Goal: Transaction & Acquisition: Subscribe to service/newsletter

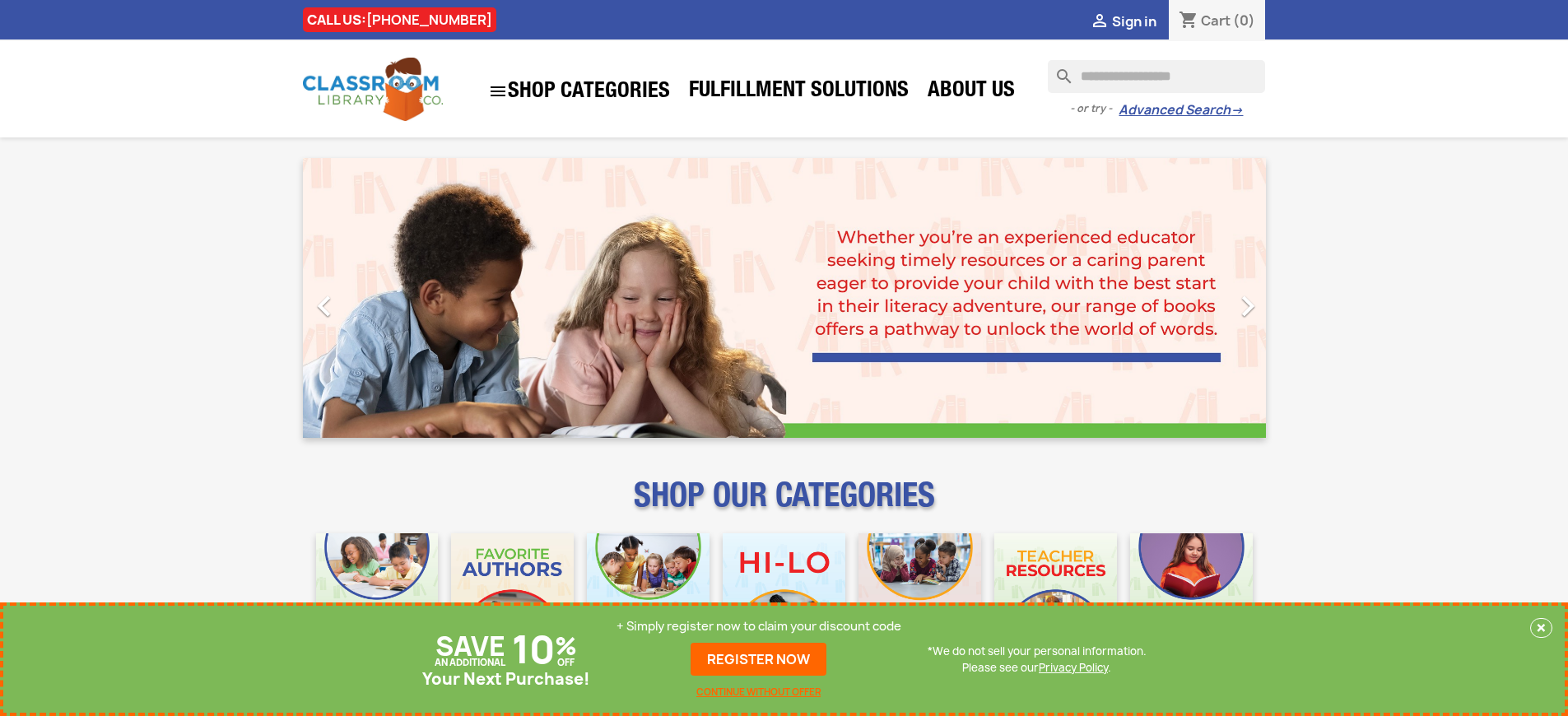
click at [759, 626] on p "+ Simply register now to claim your discount code" at bounding box center [758, 626] width 285 height 16
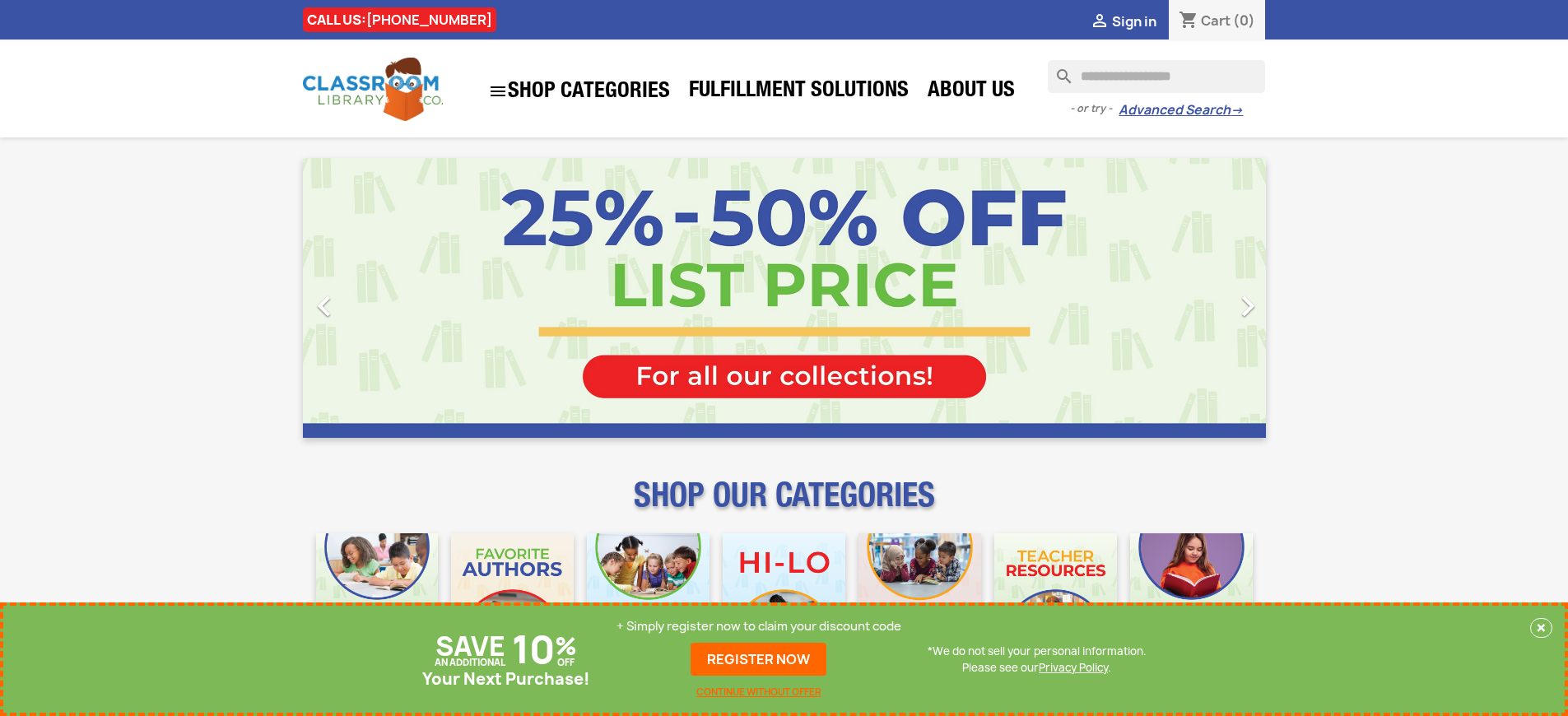
click at [759, 626] on p "+ Simply register now to claim your discount code" at bounding box center [758, 626] width 285 height 16
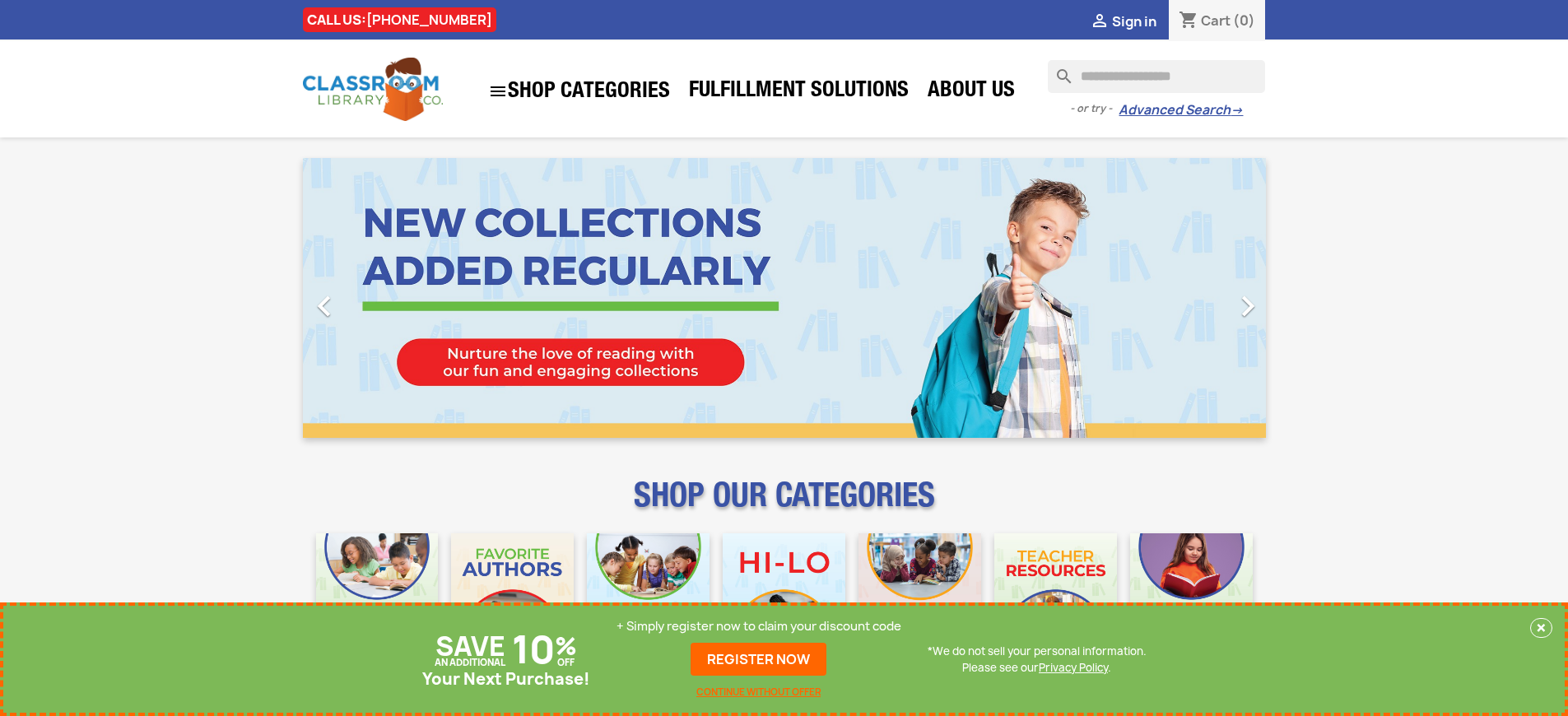
click at [759, 626] on p "+ Simply register now to claim your discount code" at bounding box center [758, 626] width 285 height 16
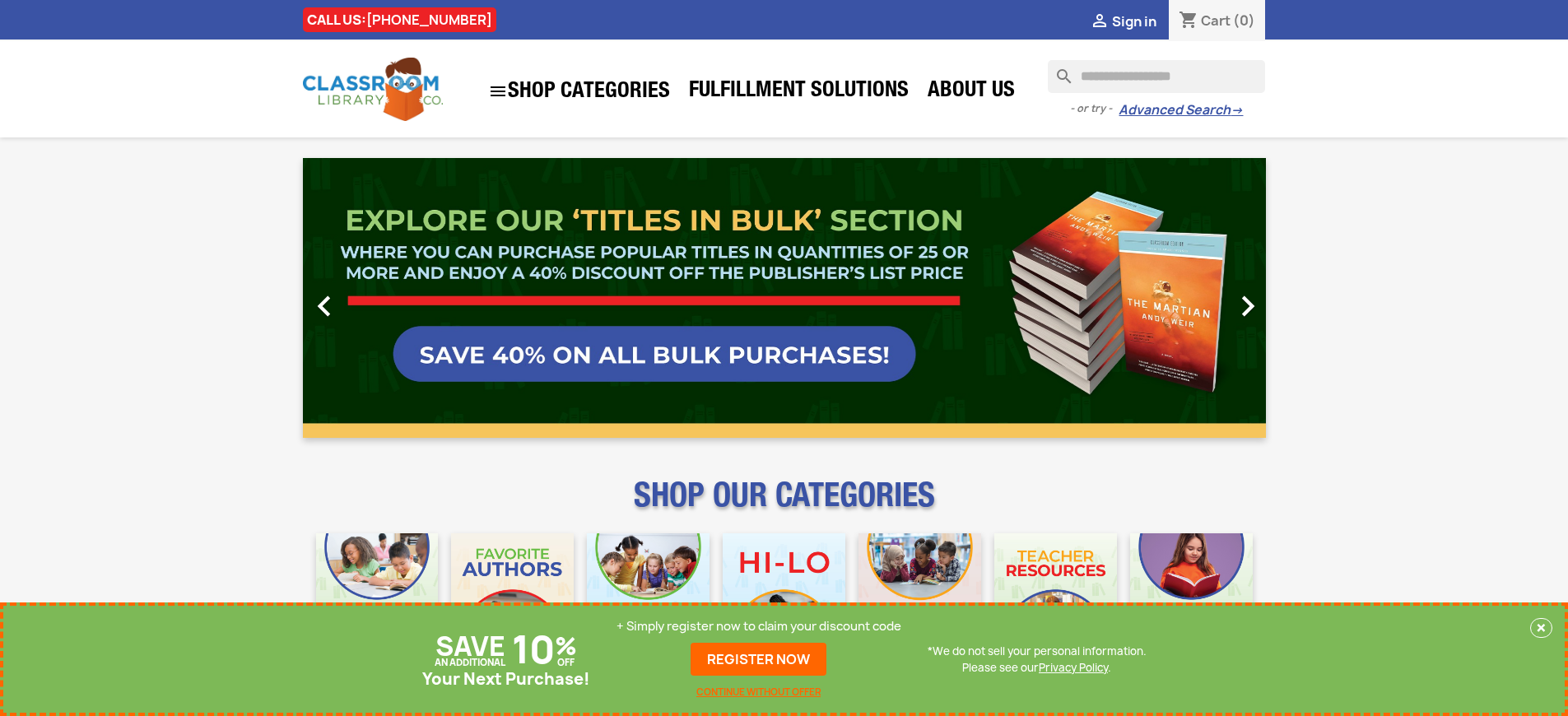
click at [759, 626] on p "+ Simply register now to claim your discount code" at bounding box center [758, 626] width 285 height 16
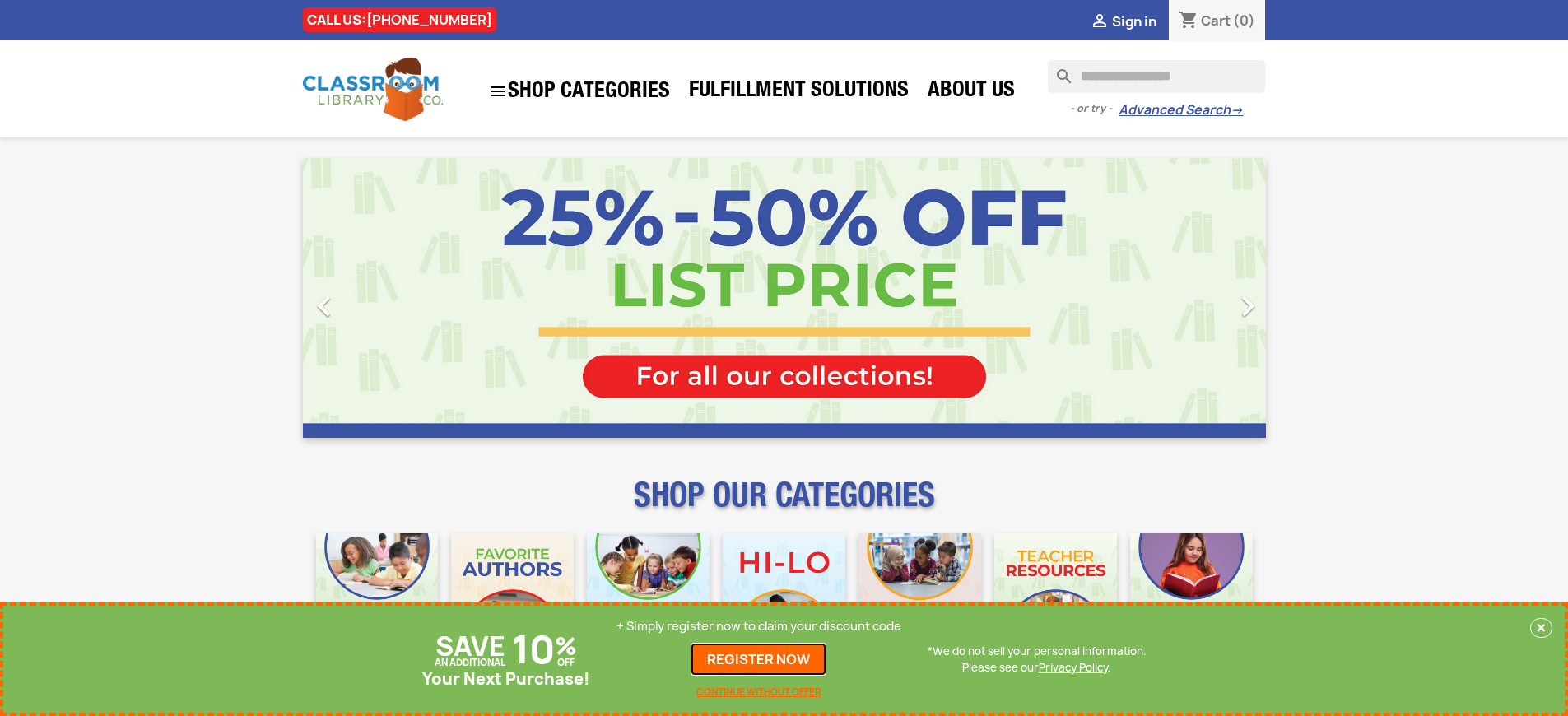
click at [759, 659] on link "REGISTER NOW" at bounding box center [758, 659] width 136 height 33
click at [759, 626] on p "+ Simply register now to claim your discount code" at bounding box center [758, 626] width 285 height 16
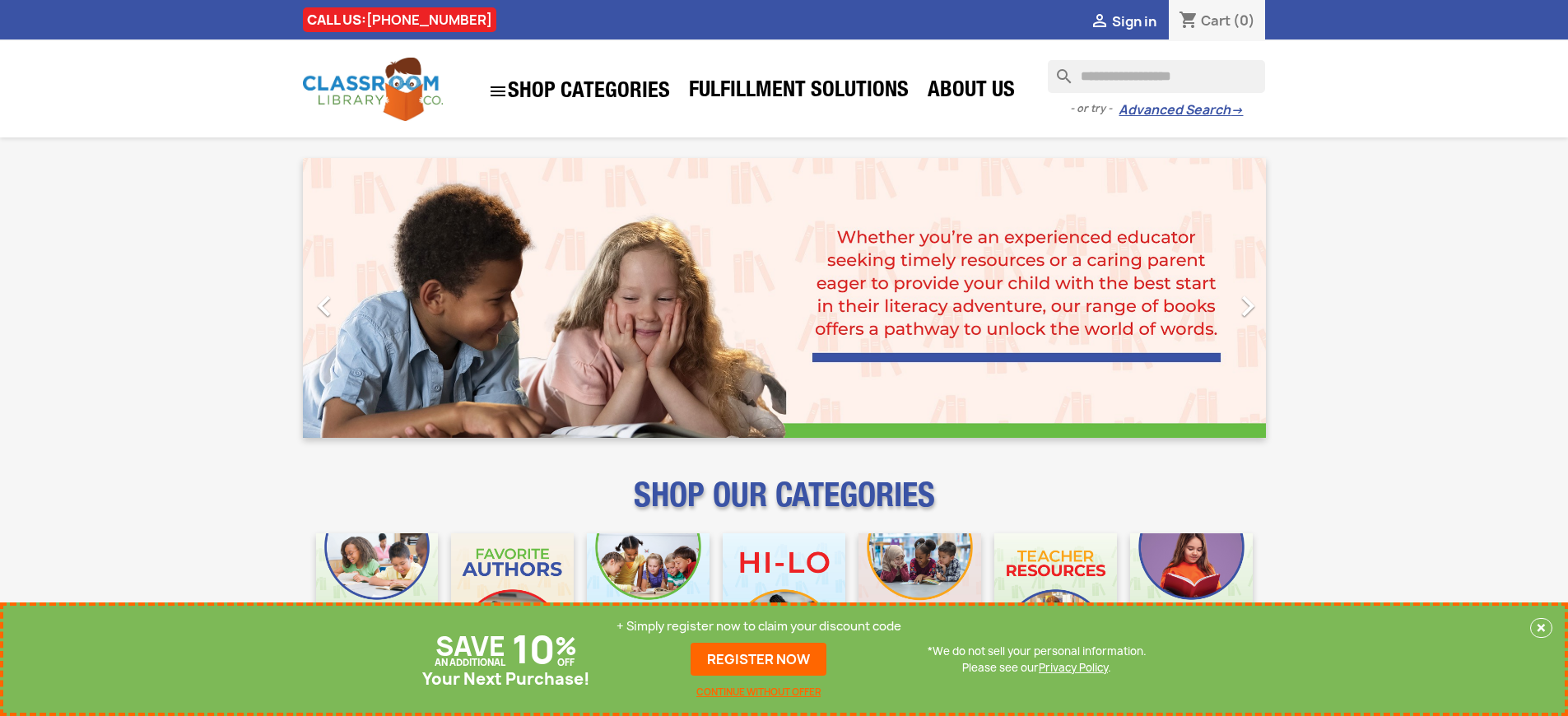
click at [759, 626] on p "+ Simply register now to claim your discount code" at bounding box center [758, 626] width 285 height 16
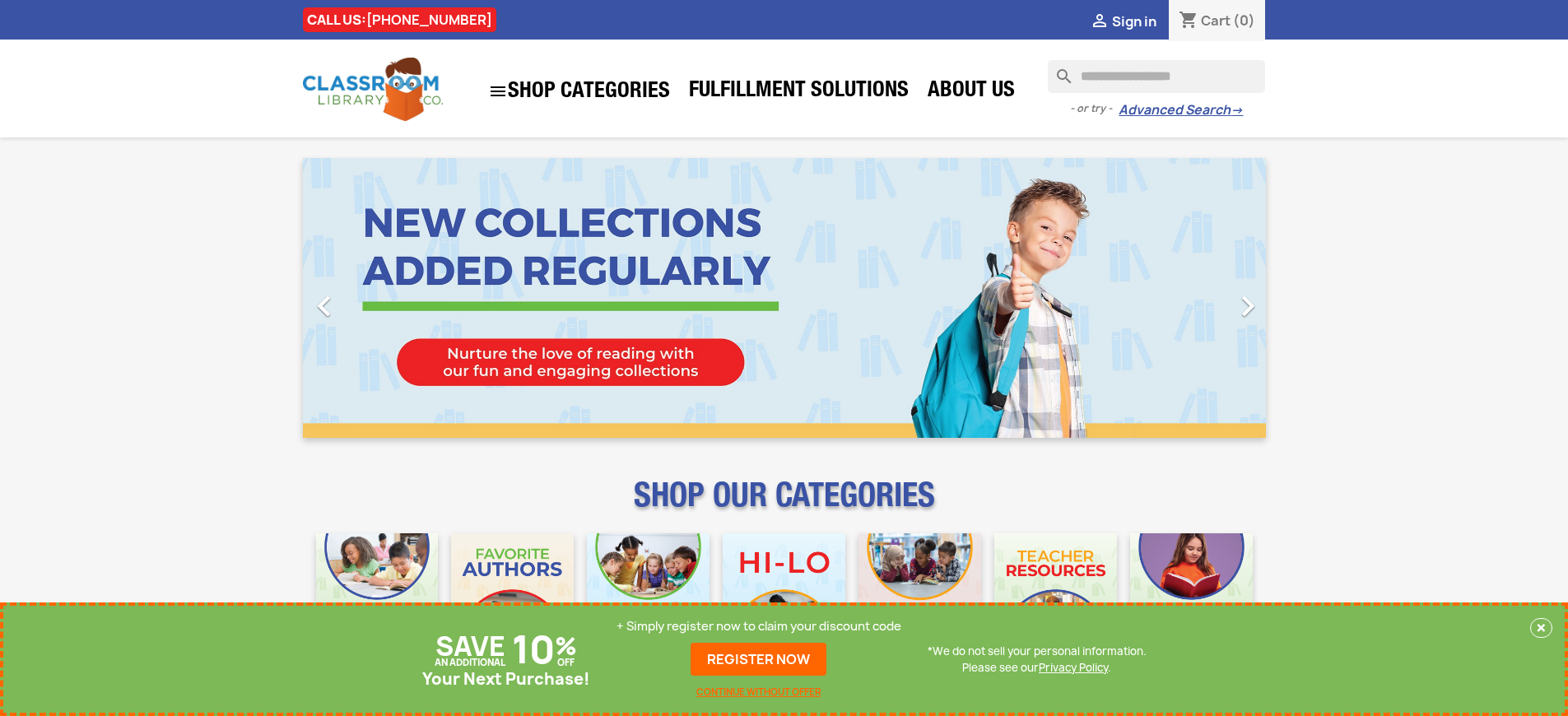
click at [759, 626] on p "+ Simply register now to claim your discount code" at bounding box center [758, 626] width 285 height 16
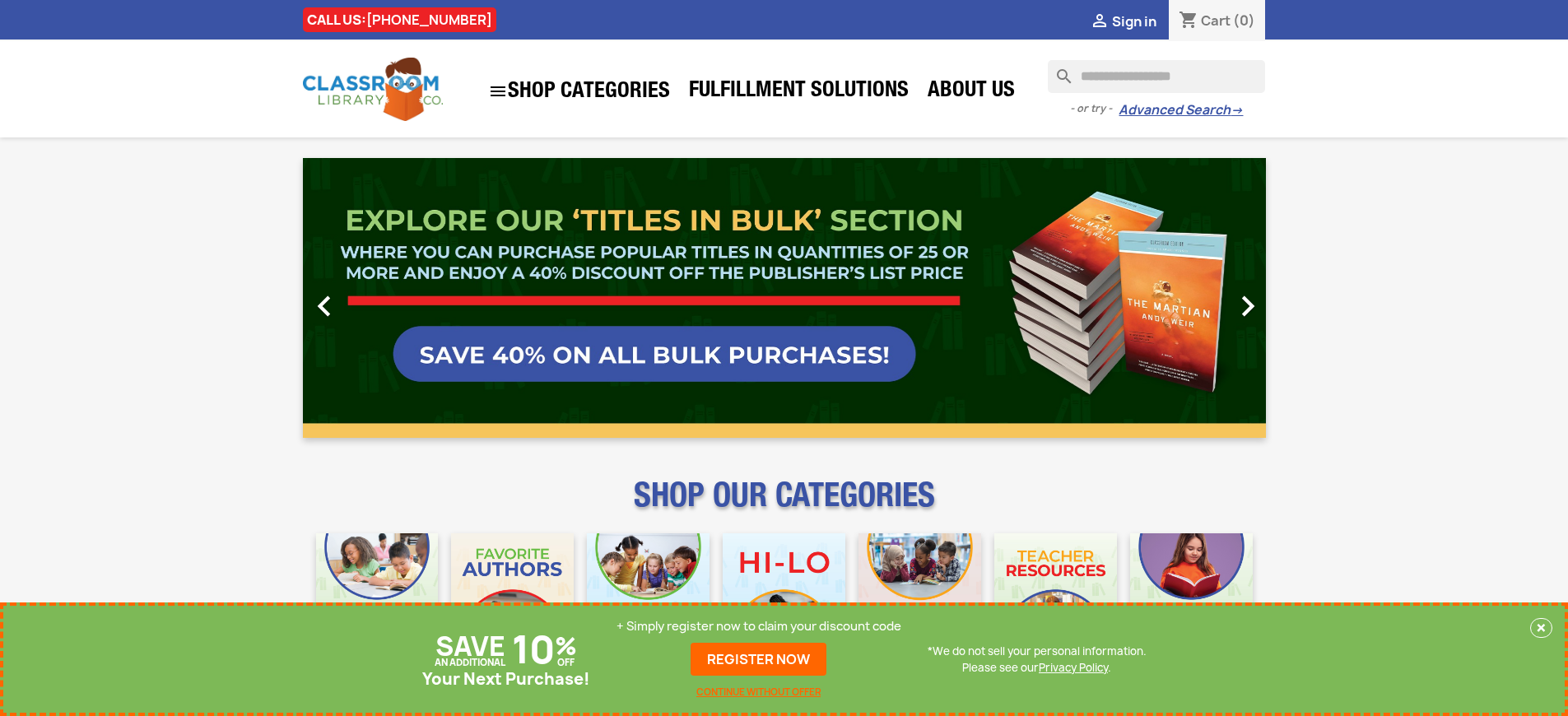
click at [759, 626] on p "+ Simply register now to claim your discount code" at bounding box center [758, 626] width 285 height 16
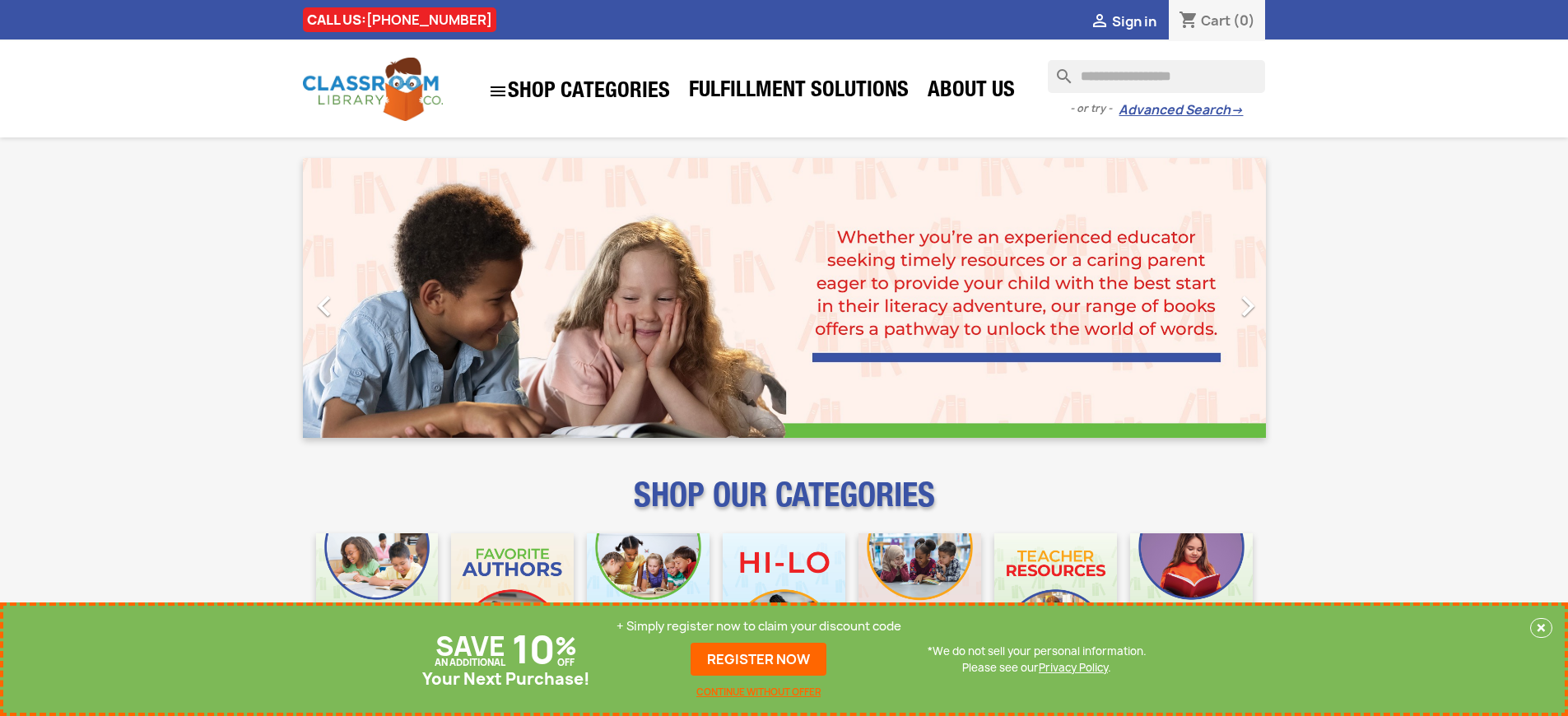
click at [759, 626] on p "+ Simply register now to claim your discount code" at bounding box center [758, 626] width 285 height 16
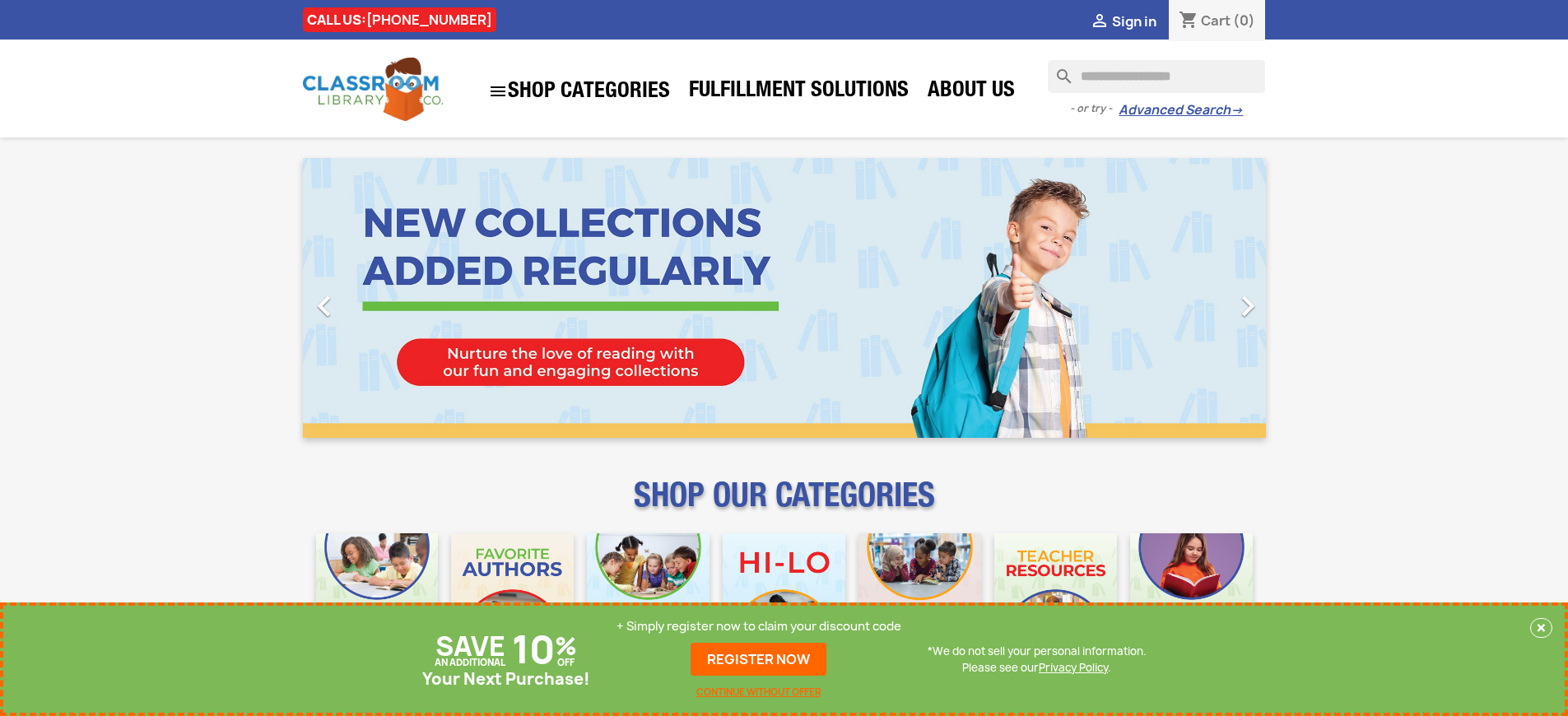
click at [759, 626] on p "+ Simply register now to claim your discount code" at bounding box center [758, 626] width 285 height 16
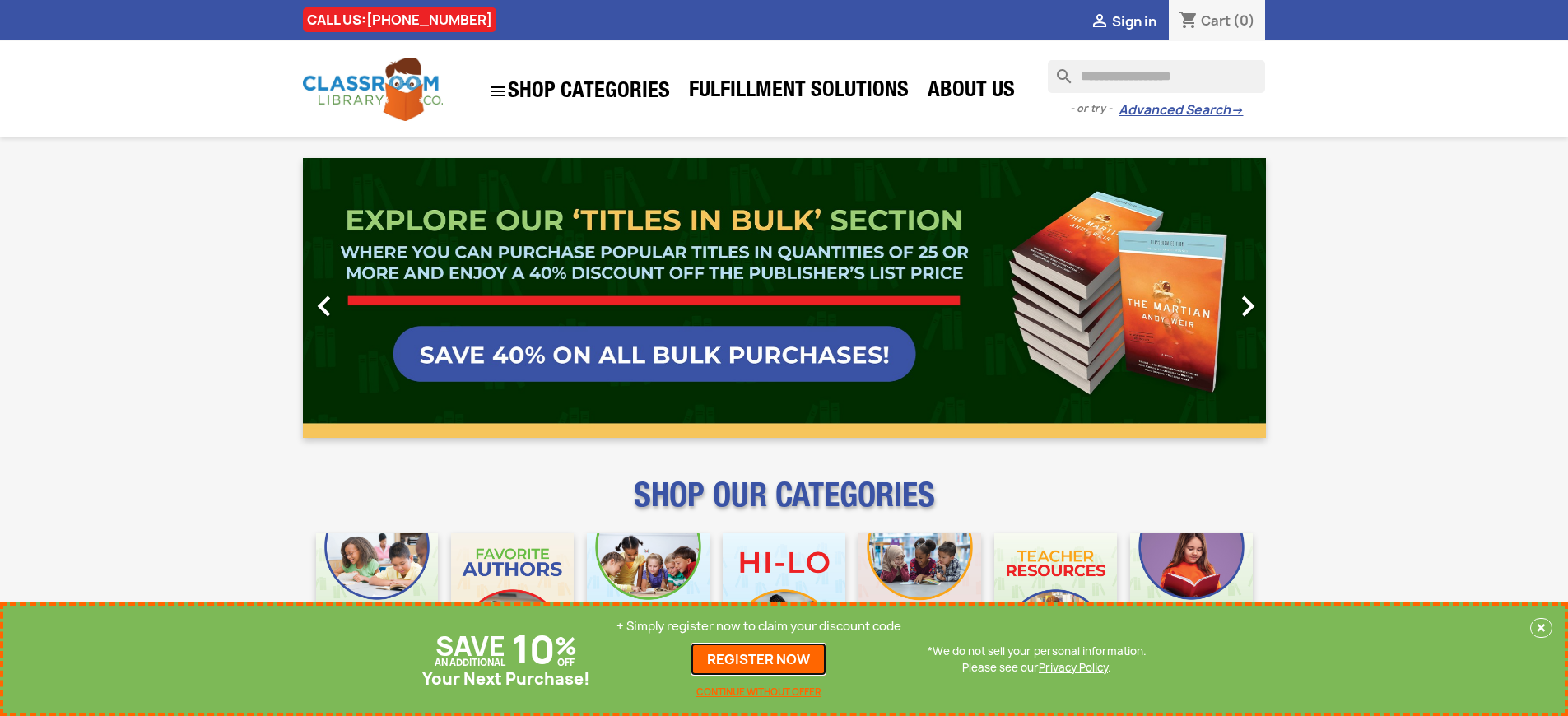
click at [759, 659] on link "REGISTER NOW" at bounding box center [758, 659] width 136 height 33
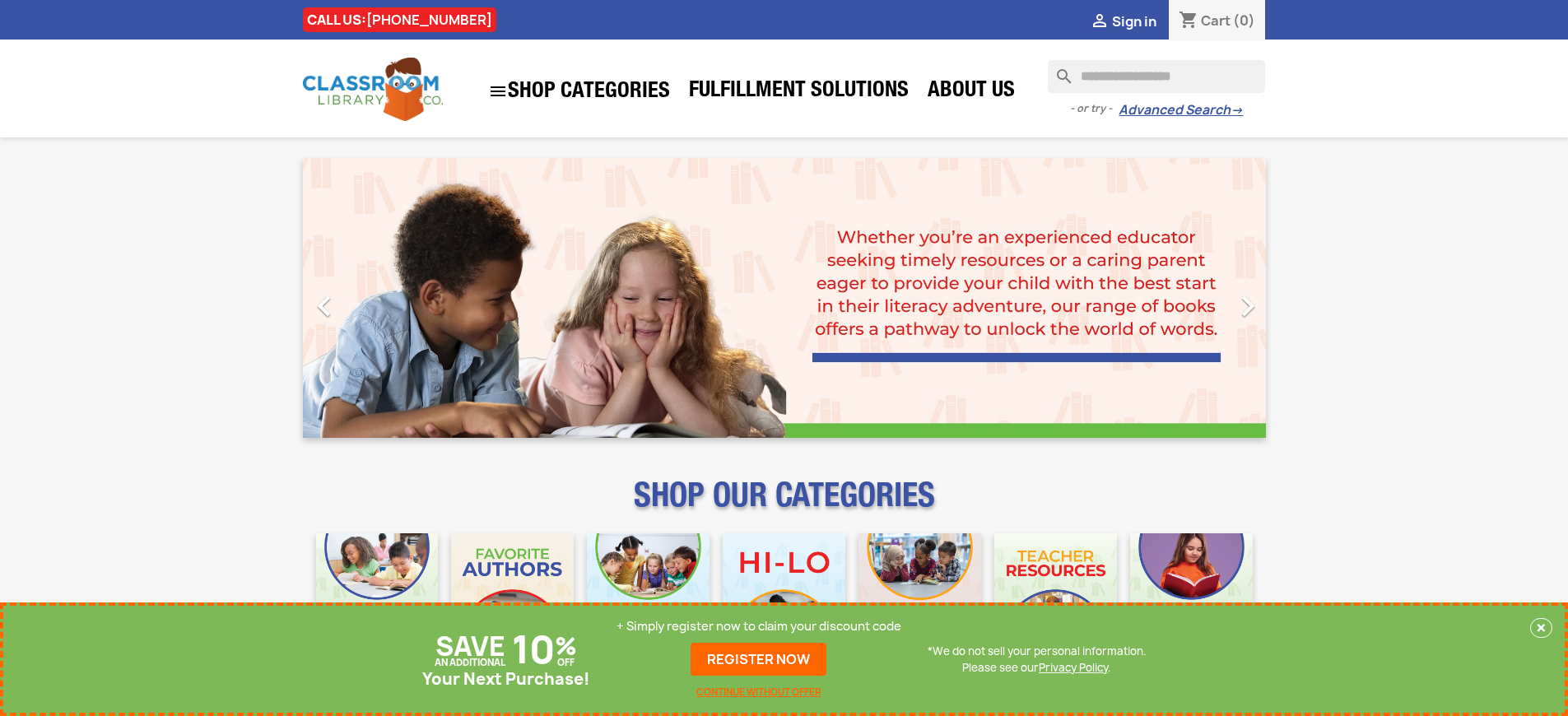
click at [759, 626] on p "+ Simply register now to claim your discount code" at bounding box center [758, 626] width 285 height 16
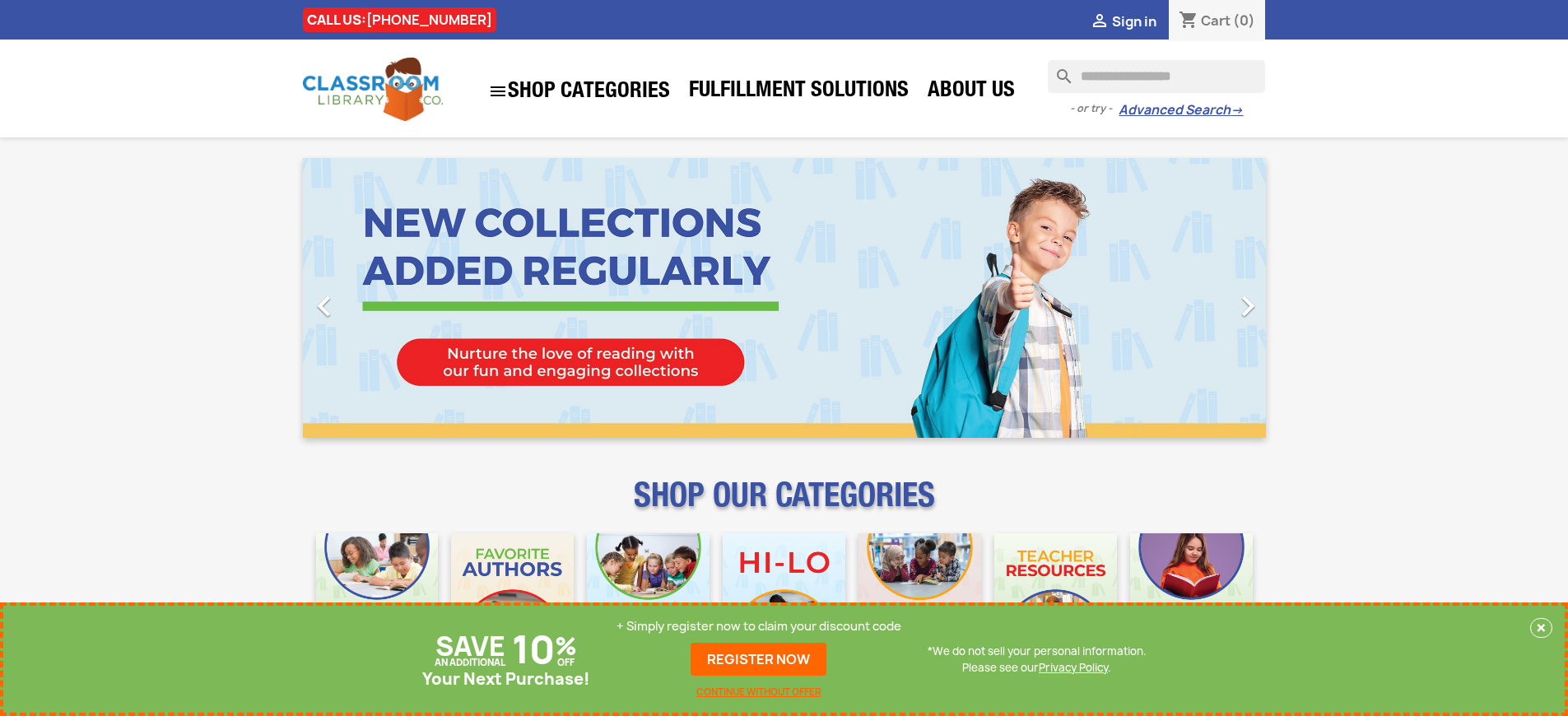
click at [759, 626] on p "+ Simply register now to claim your discount code" at bounding box center [758, 626] width 285 height 16
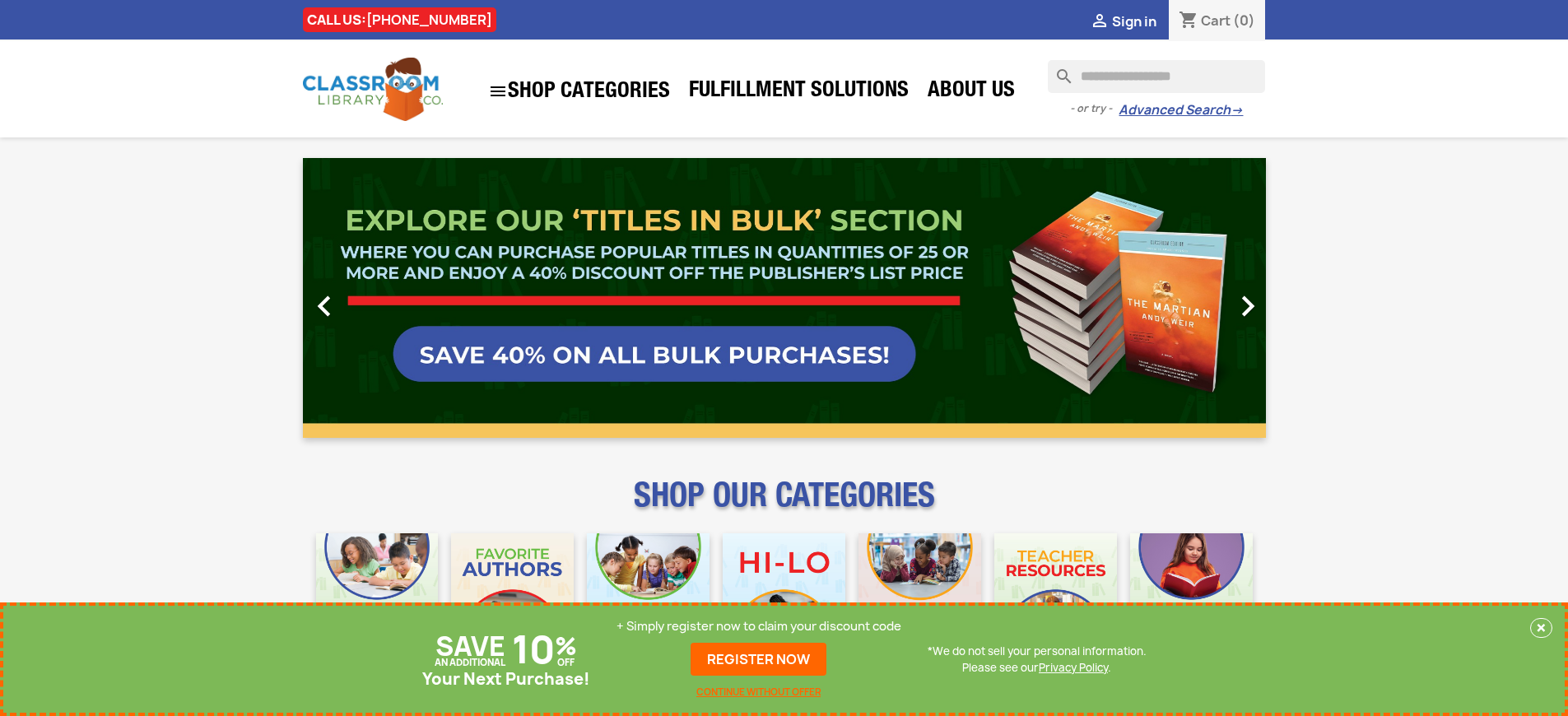
click at [759, 626] on p "+ Simply register now to claim your discount code" at bounding box center [758, 626] width 285 height 16
click at [759, 659] on link "REGISTER NOW" at bounding box center [758, 659] width 136 height 33
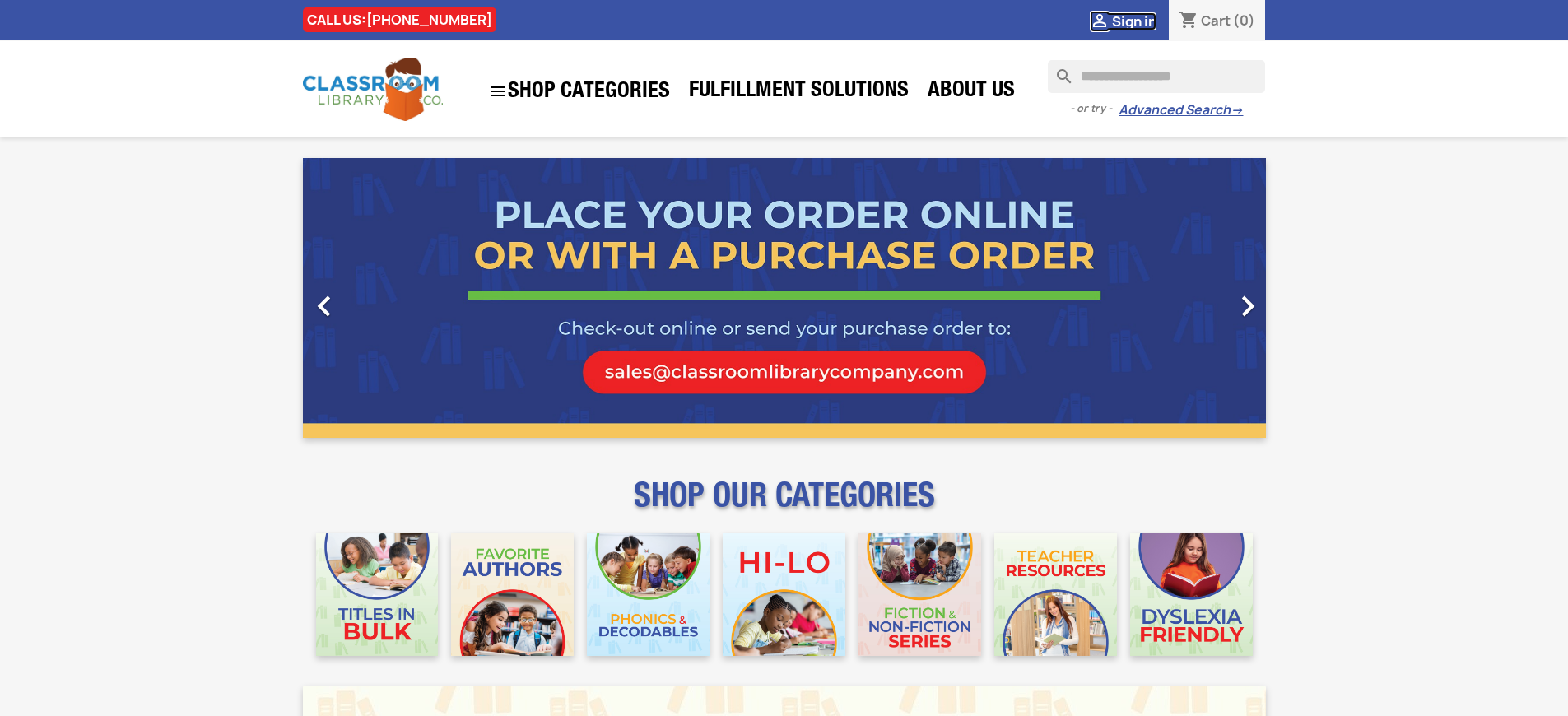
click at [1133, 21] on span "Sign in" at bounding box center [1134, 22] width 45 height 18
